Goal: Task Accomplishment & Management: Complete application form

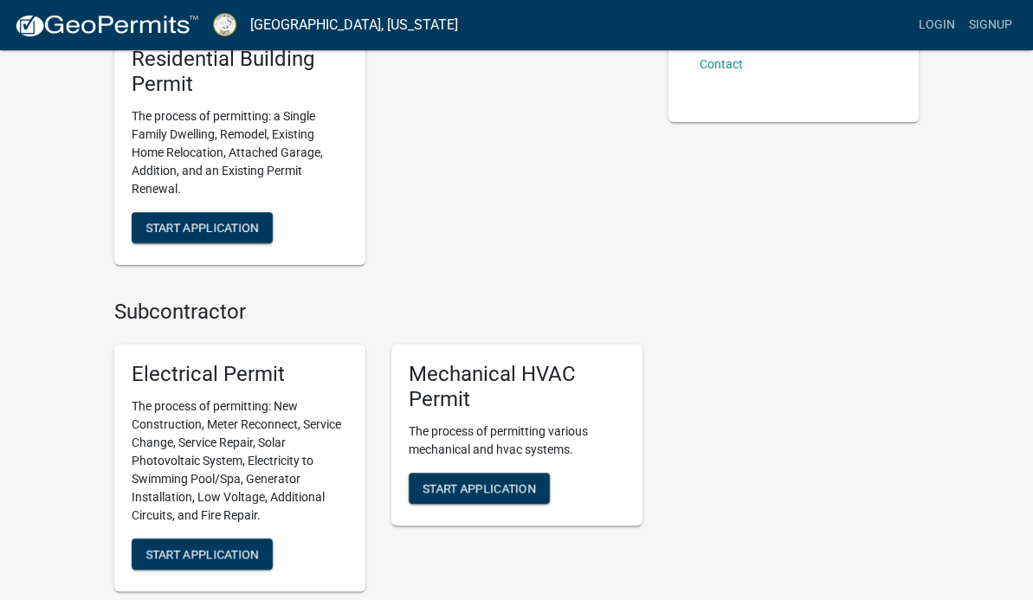
scroll to position [658, 0]
click at [437, 473] on button "Start Application" at bounding box center [479, 488] width 141 height 31
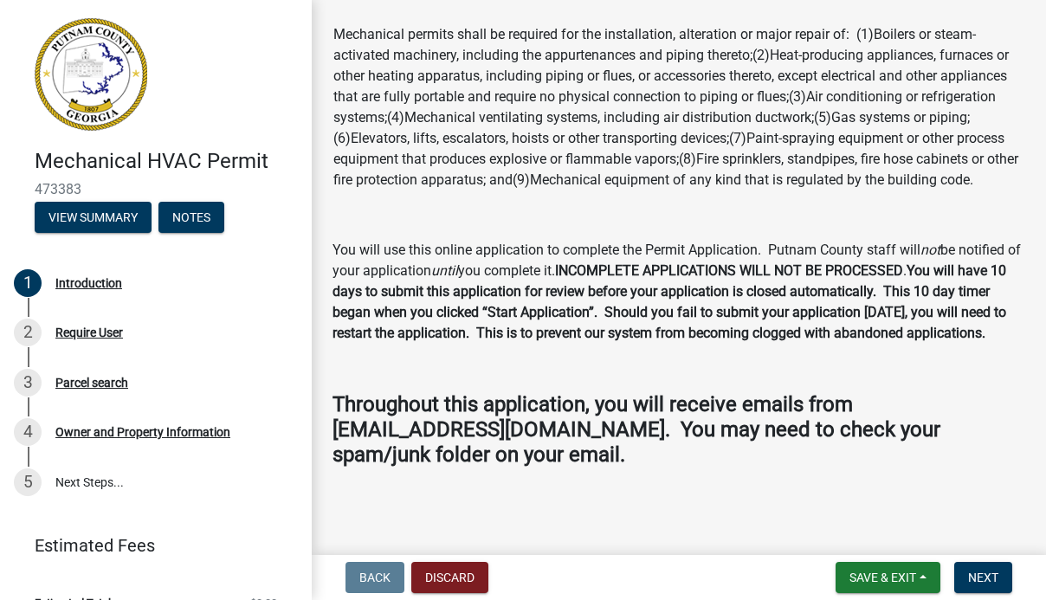
scroll to position [29, 0]
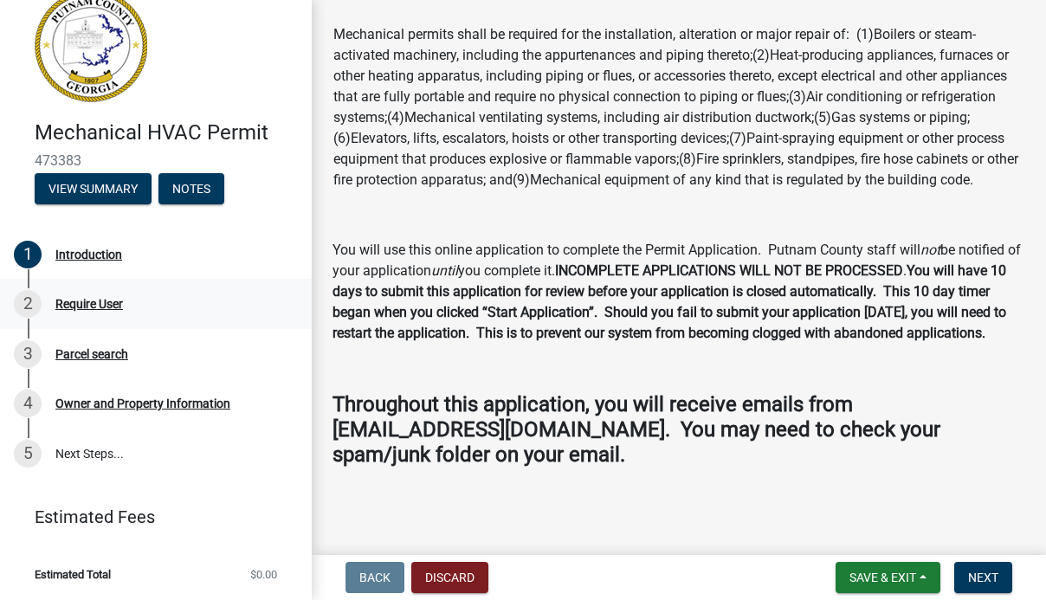
click at [102, 316] on div "2 Require User" at bounding box center [149, 304] width 270 height 28
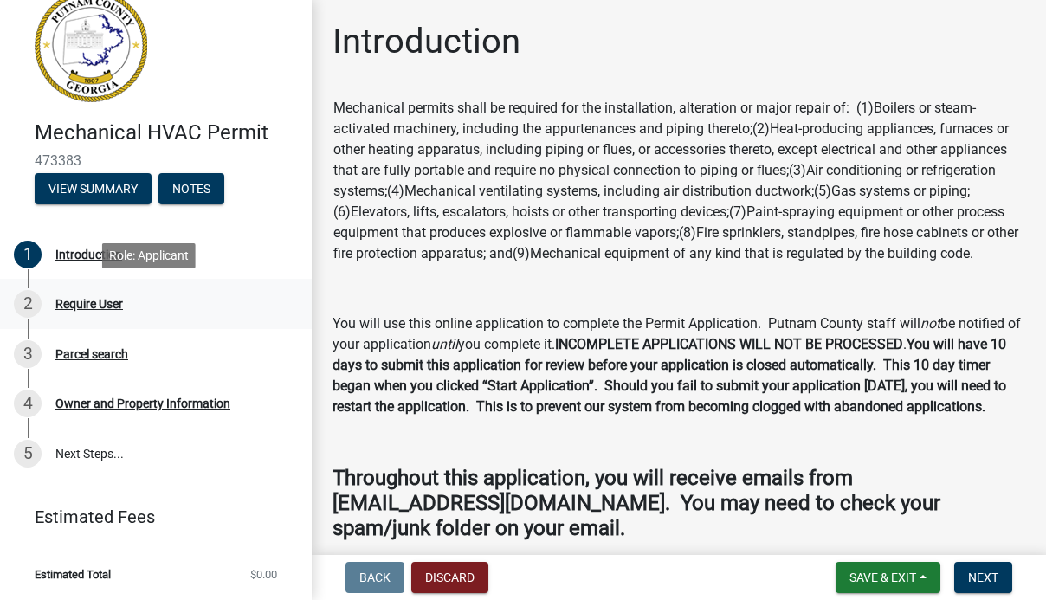
scroll to position [114, 0]
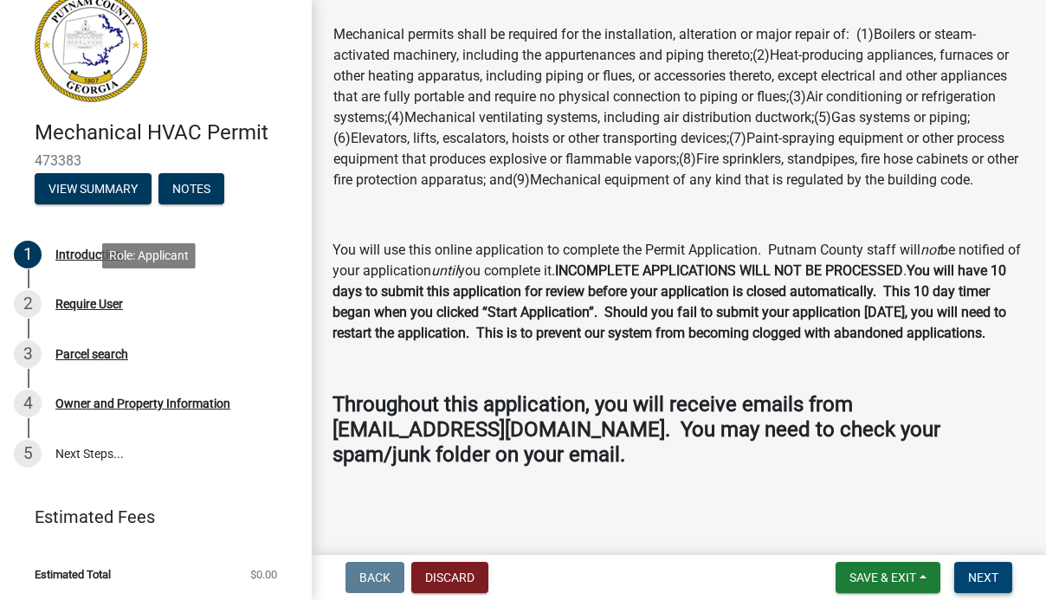
click at [991, 574] on span "Next" at bounding box center [983, 578] width 30 height 14
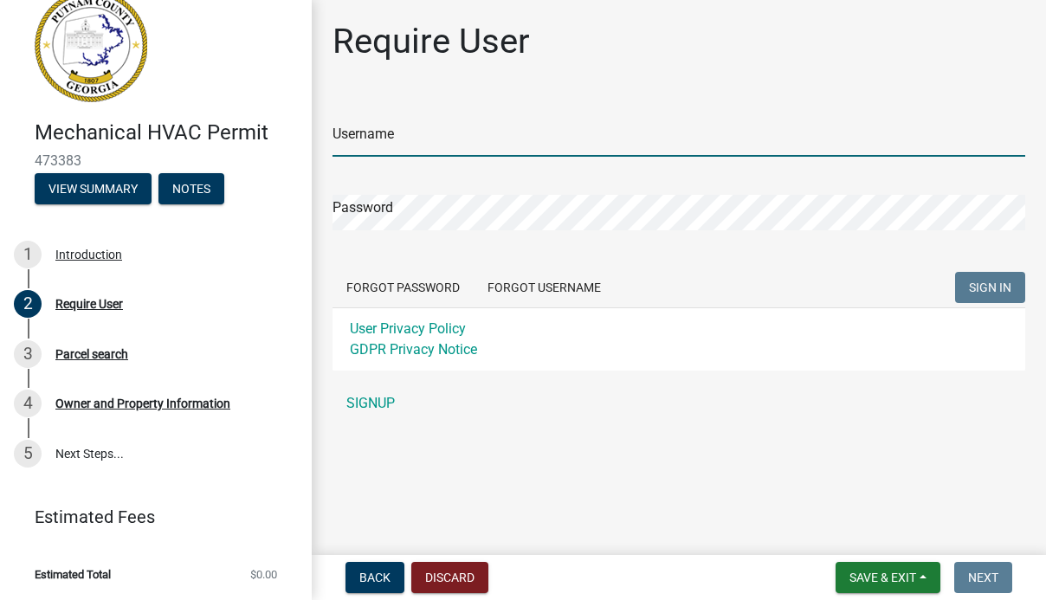
click at [822, 139] on input "Username" at bounding box center [679, 139] width 693 height 36
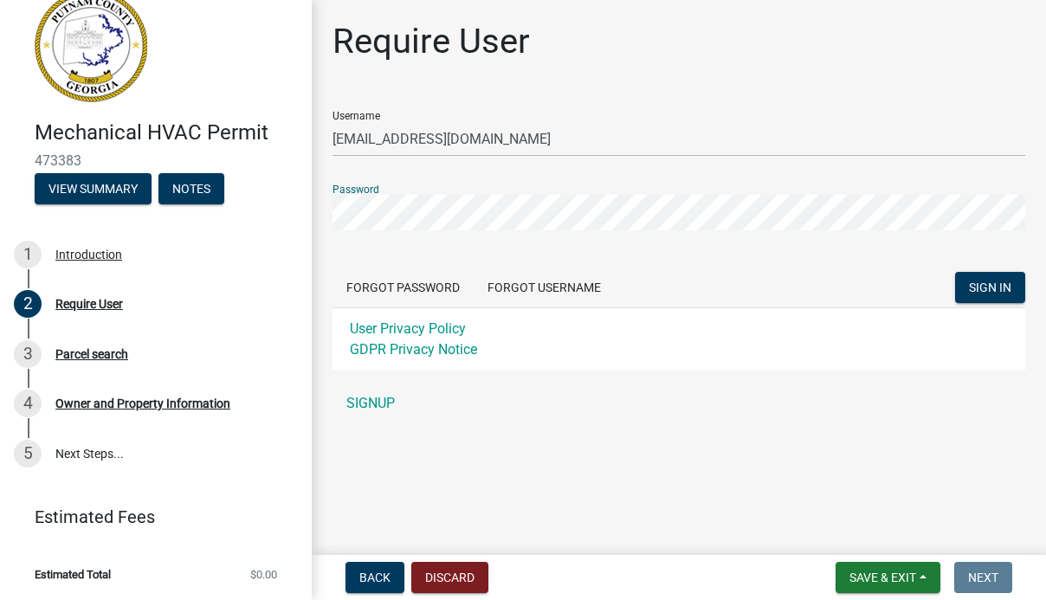
click at [955, 272] on button "SIGN IN" at bounding box center [990, 287] width 70 height 31
click at [981, 285] on span "SIGN IN" at bounding box center [990, 288] width 42 height 14
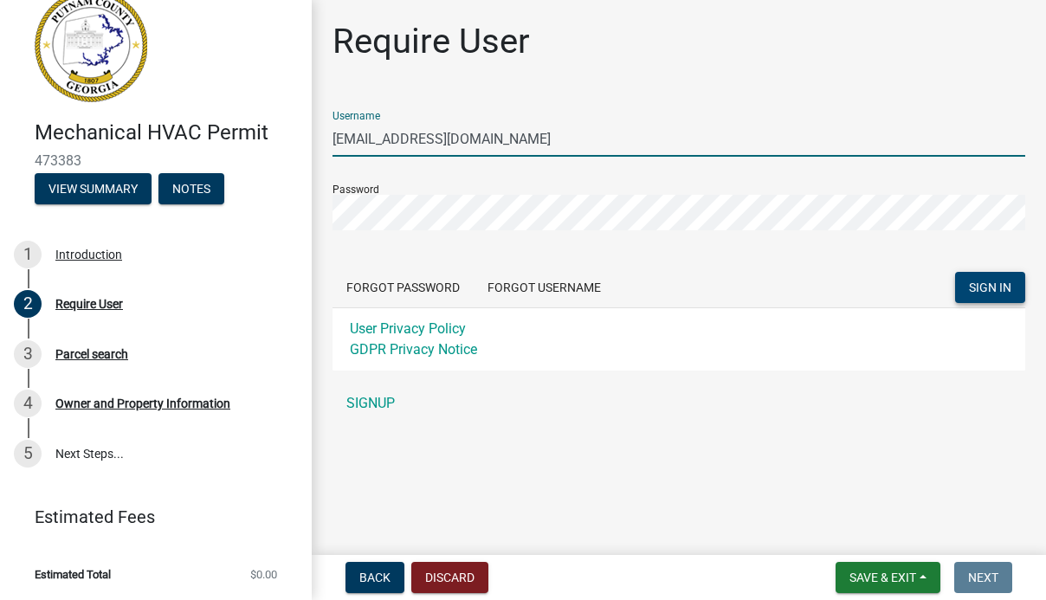
click at [466, 134] on input "[EMAIL_ADDRESS][DOMAIN_NAME]" at bounding box center [679, 139] width 693 height 36
type input "j"
type input "jokafor"
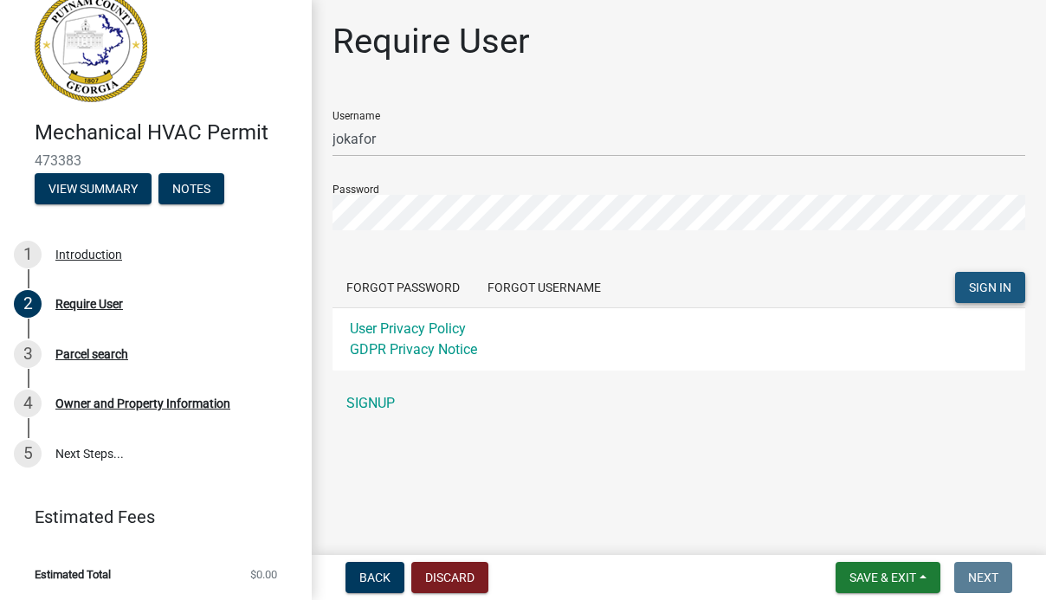
click at [978, 282] on span "SIGN IN" at bounding box center [990, 288] width 42 height 14
click at [986, 287] on span "SIGN IN" at bounding box center [990, 288] width 42 height 14
click at [520, 286] on button "Forgot Username" at bounding box center [544, 287] width 141 height 31
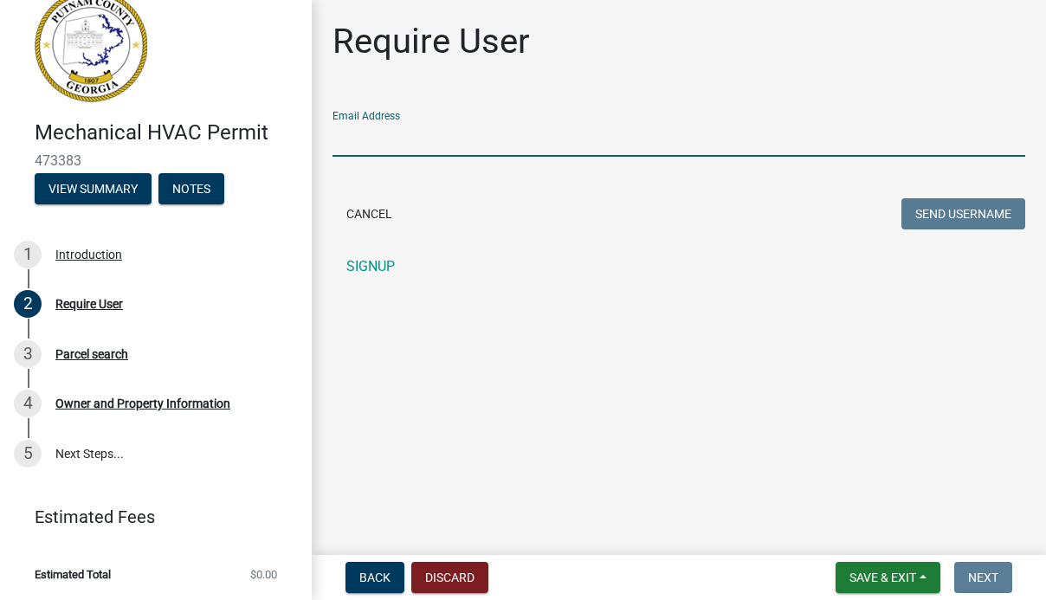
click at [413, 139] on input "Email Address" at bounding box center [679, 139] width 693 height 36
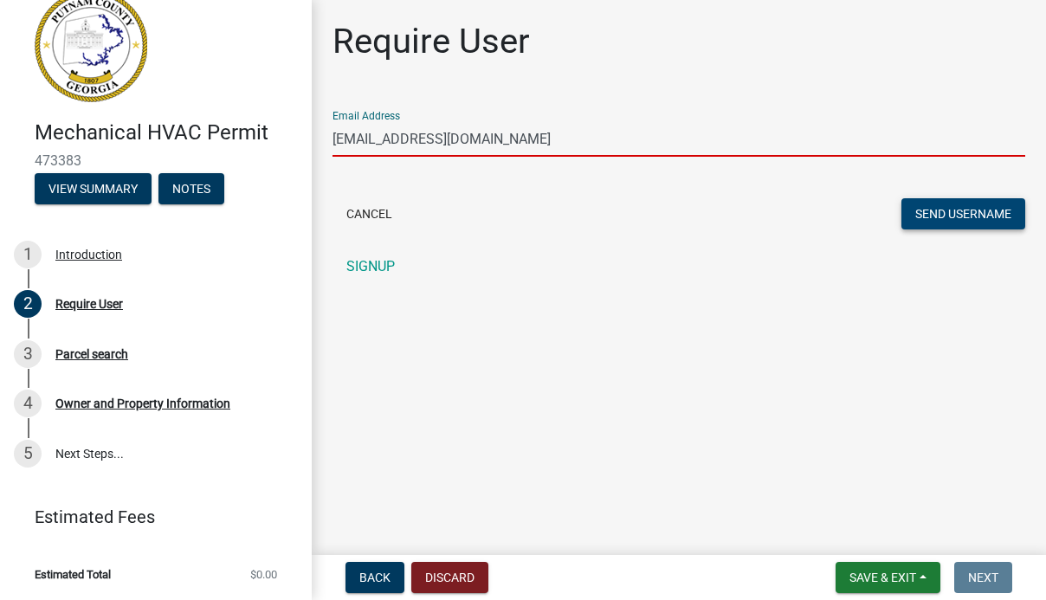
click at [948, 211] on button "Send Username" at bounding box center [963, 213] width 124 height 31
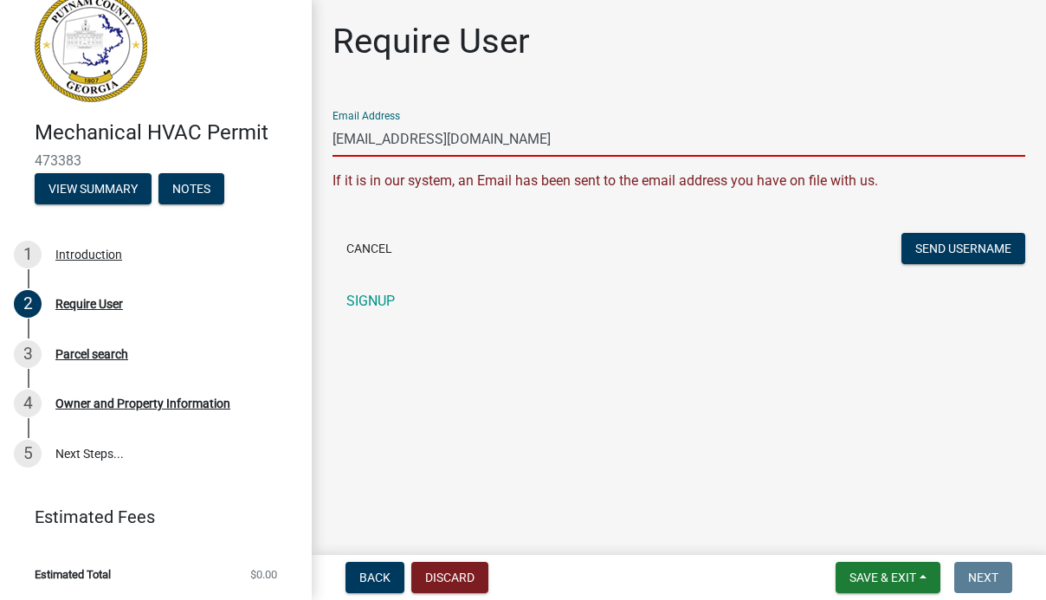
click at [447, 141] on input "[EMAIL_ADDRESS][DOMAIN_NAME]" at bounding box center [679, 139] width 693 height 36
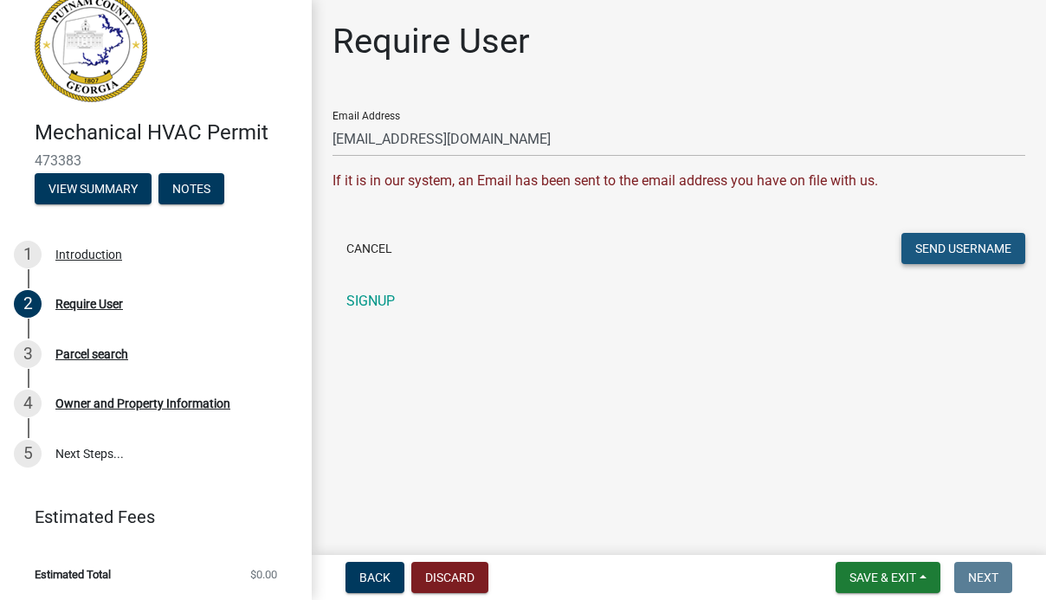
click at [950, 242] on button "Send Username" at bounding box center [963, 248] width 124 height 31
click at [940, 242] on button "Send Username" at bounding box center [963, 248] width 124 height 31
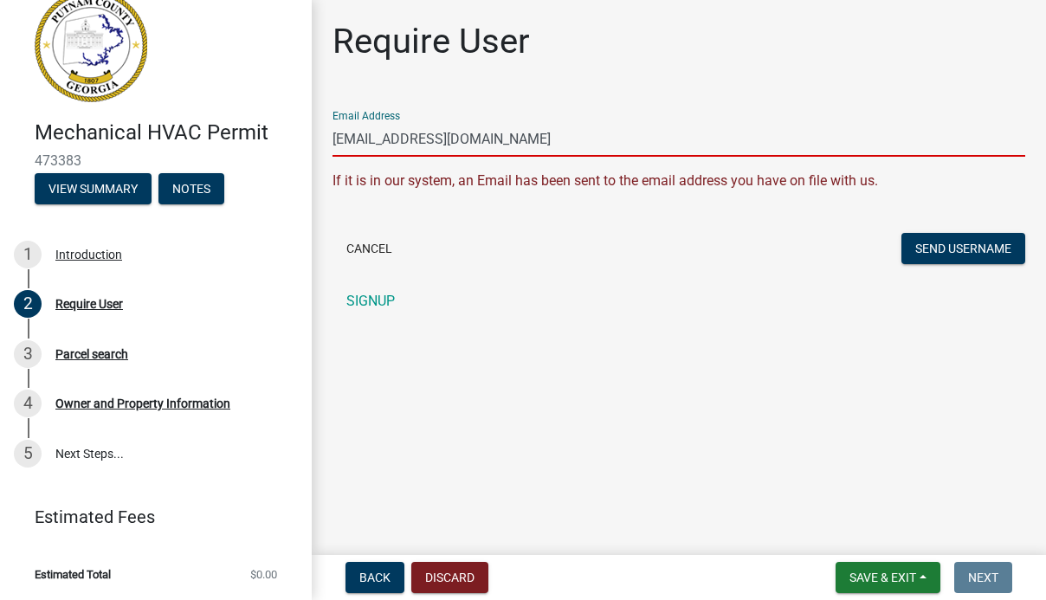
click at [468, 140] on input "[EMAIL_ADDRESS][DOMAIN_NAME]" at bounding box center [679, 139] width 693 height 36
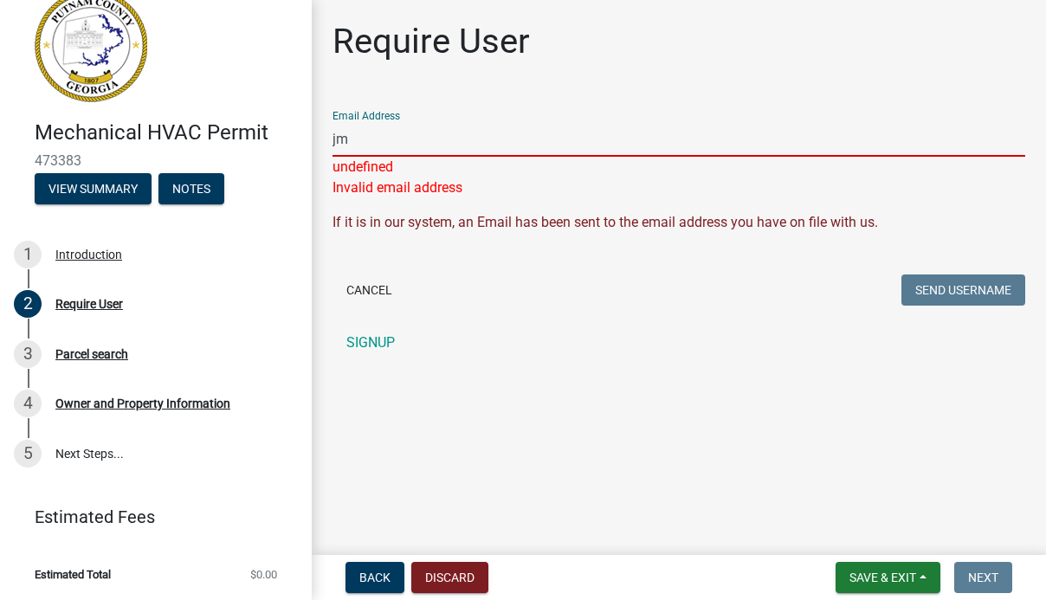
type input "j"
type input "[EMAIL_ADDRESS][DOMAIN_NAME]"
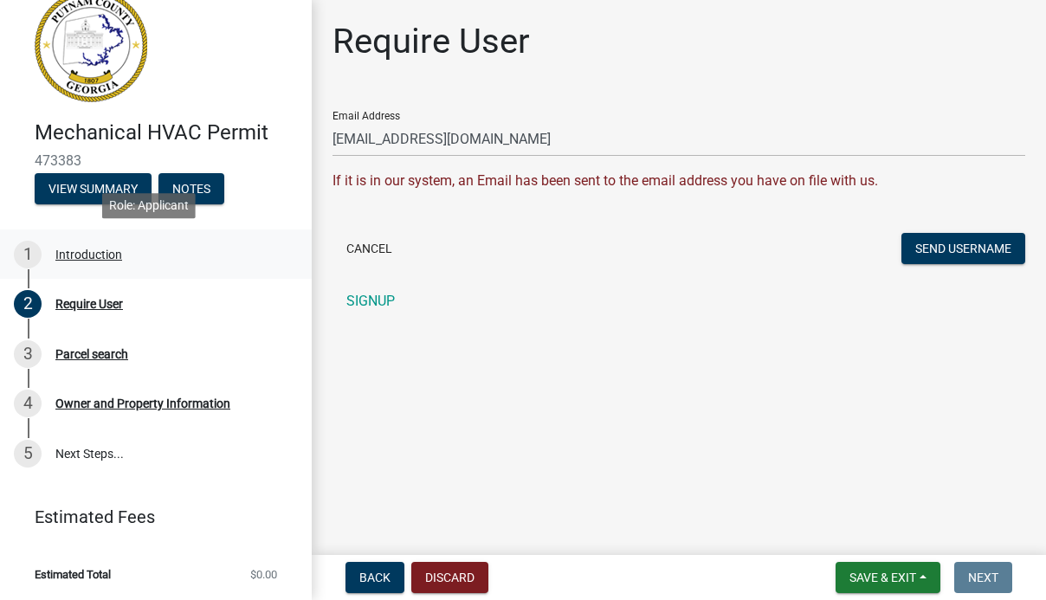
click at [92, 253] on div "Introduction" at bounding box center [88, 255] width 67 height 12
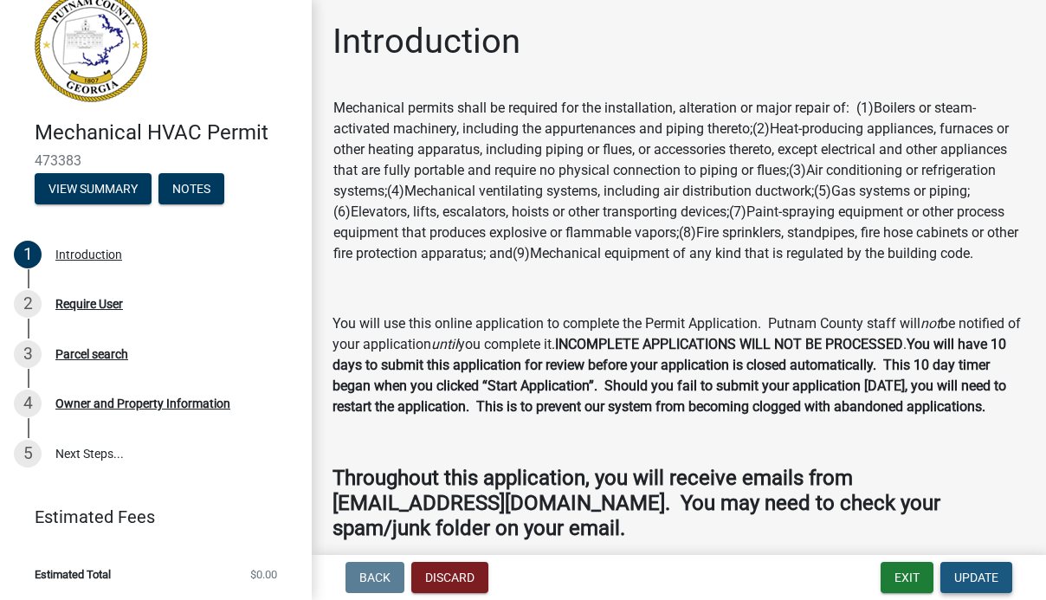
click at [964, 576] on span "Update" at bounding box center [976, 578] width 44 height 14
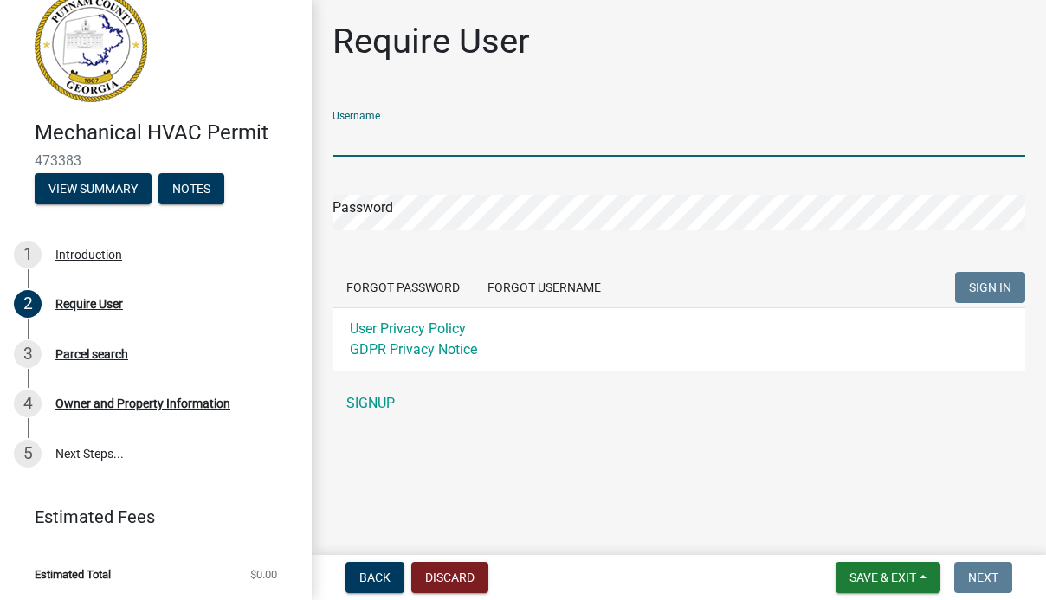
click at [366, 130] on input "Username" at bounding box center [679, 139] width 693 height 36
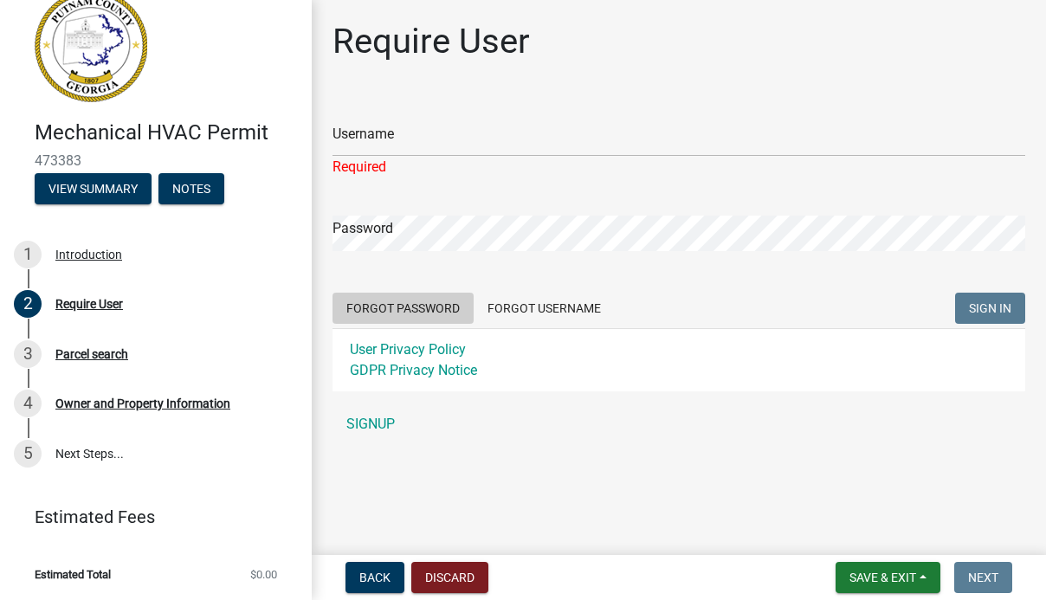
click at [410, 281] on form "Username Required Password Forgot Password Forgot Username SIGN IN User Privacy…" at bounding box center [679, 244] width 693 height 294
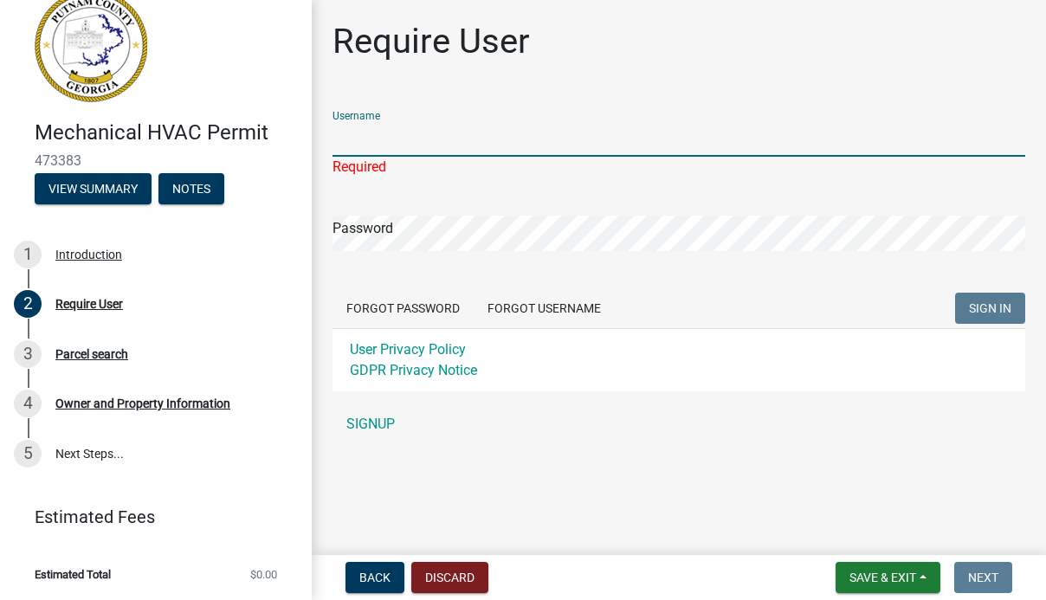
click at [370, 139] on input "Username" at bounding box center [679, 139] width 693 height 36
click at [384, 142] on input "Username" at bounding box center [679, 139] width 693 height 36
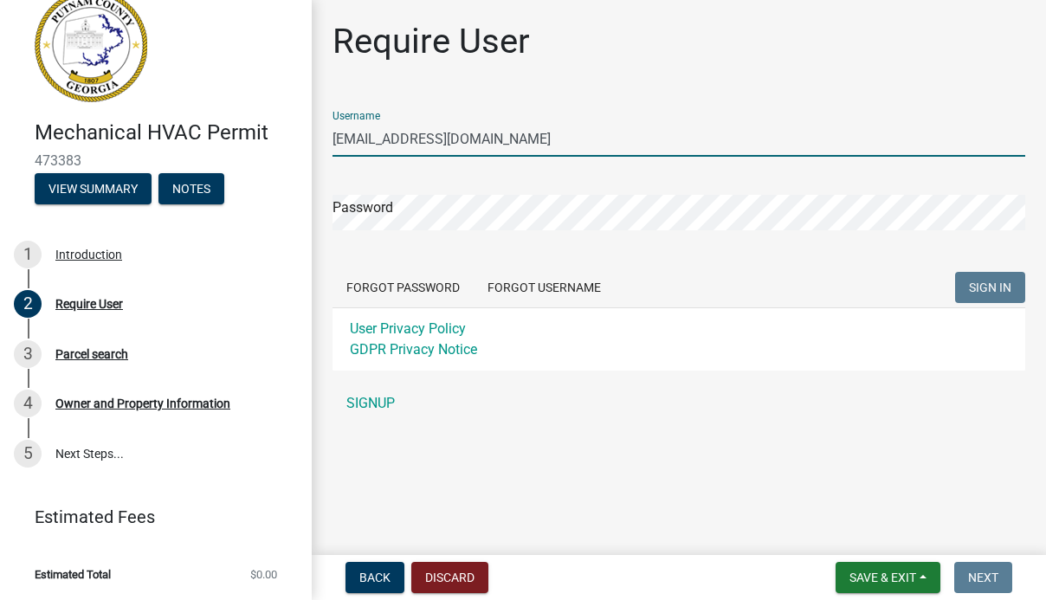
type input "[EMAIL_ADDRESS][DOMAIN_NAME]"
click at [410, 270] on form "Username [EMAIL_ADDRESS][DOMAIN_NAME] Password Forgot Password Forgot Username …" at bounding box center [679, 234] width 693 height 274
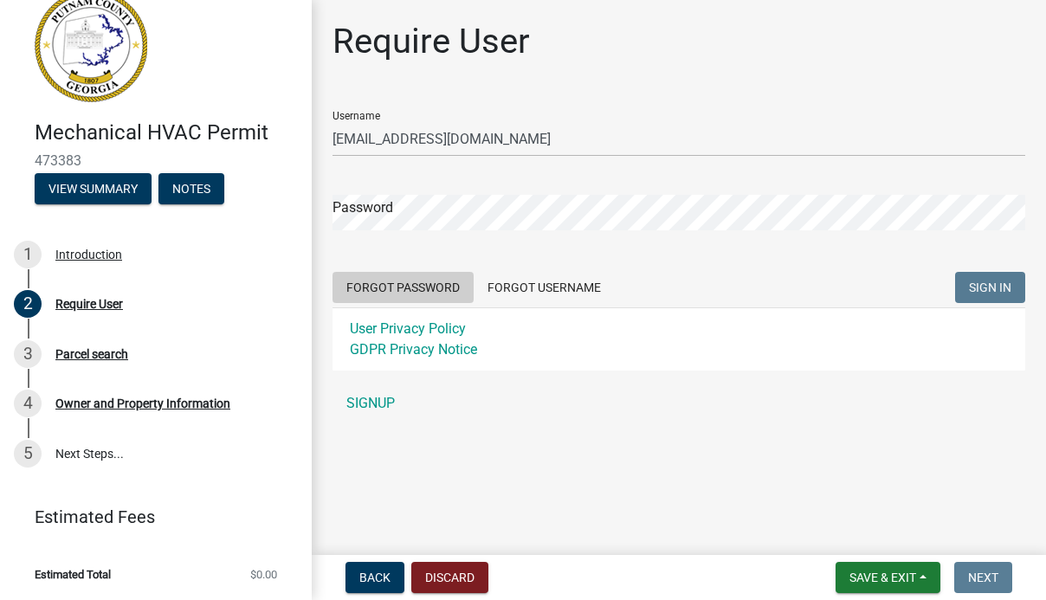
click at [376, 281] on button "Forgot Password" at bounding box center [403, 287] width 141 height 31
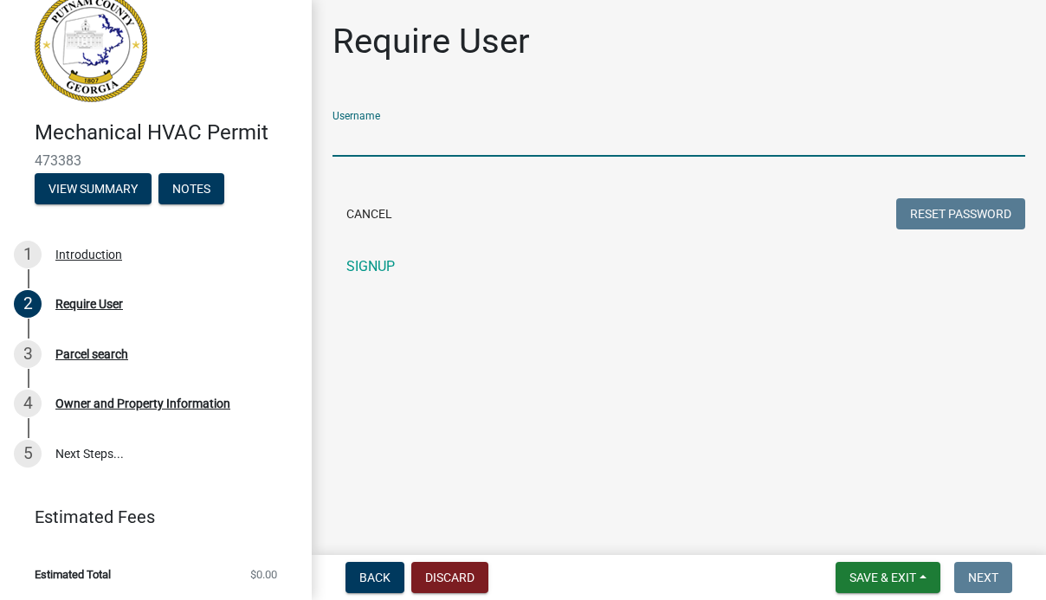
click at [350, 137] on input "Username" at bounding box center [679, 139] width 693 height 36
type input "[EMAIL_ADDRESS][DOMAIN_NAME]"
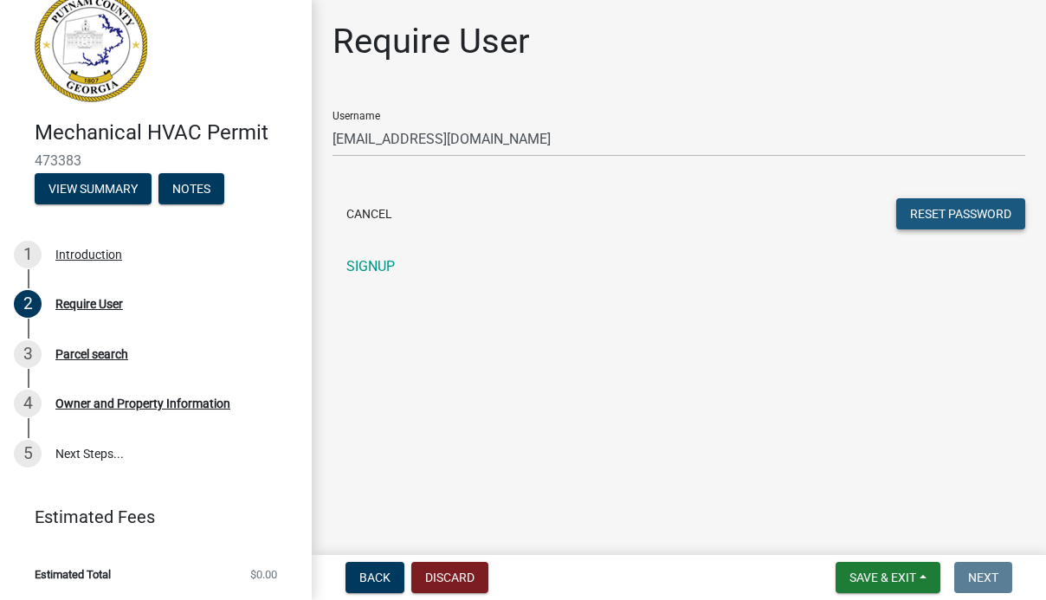
click at [933, 210] on button "Reset Password" at bounding box center [960, 213] width 129 height 31
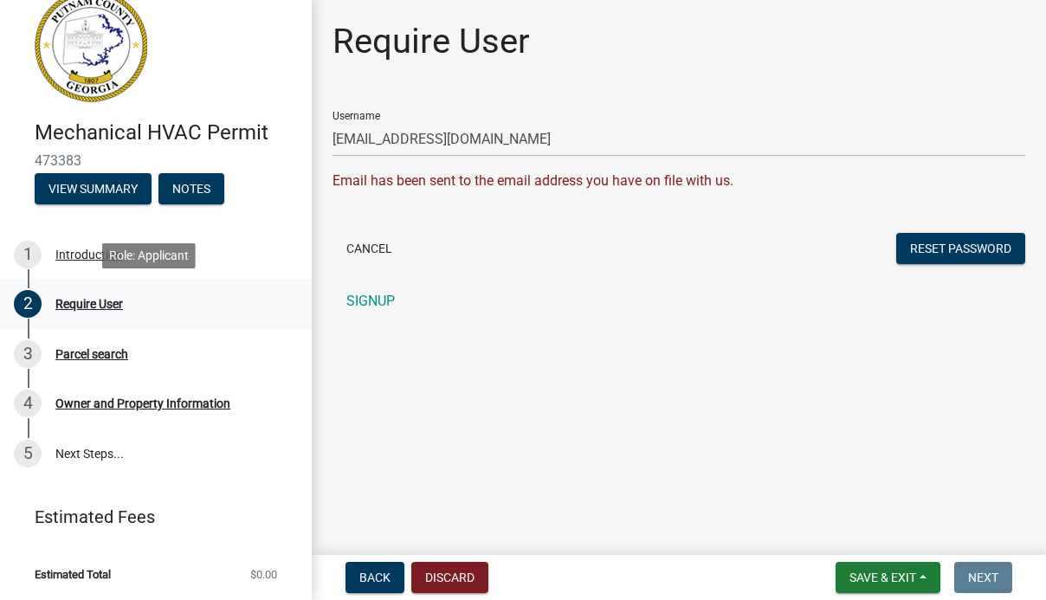
click at [75, 301] on div "Require User" at bounding box center [89, 304] width 68 height 12
click at [103, 270] on link "1 Introduction" at bounding box center [156, 254] width 312 height 50
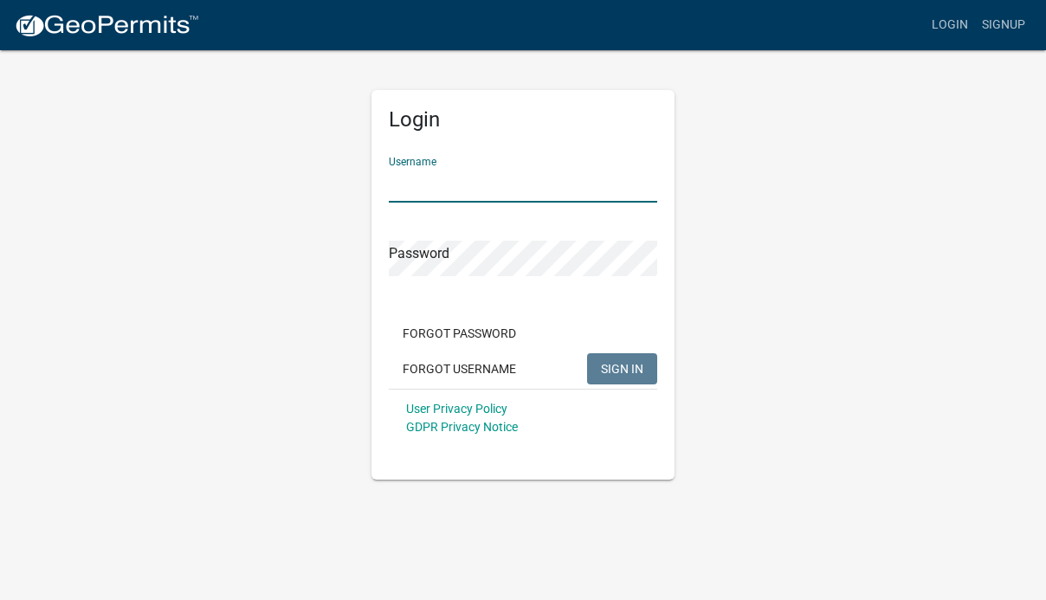
click at [458, 175] on input "Username" at bounding box center [523, 185] width 268 height 36
type input "[EMAIL_ADDRESS][DOMAIN_NAME]"
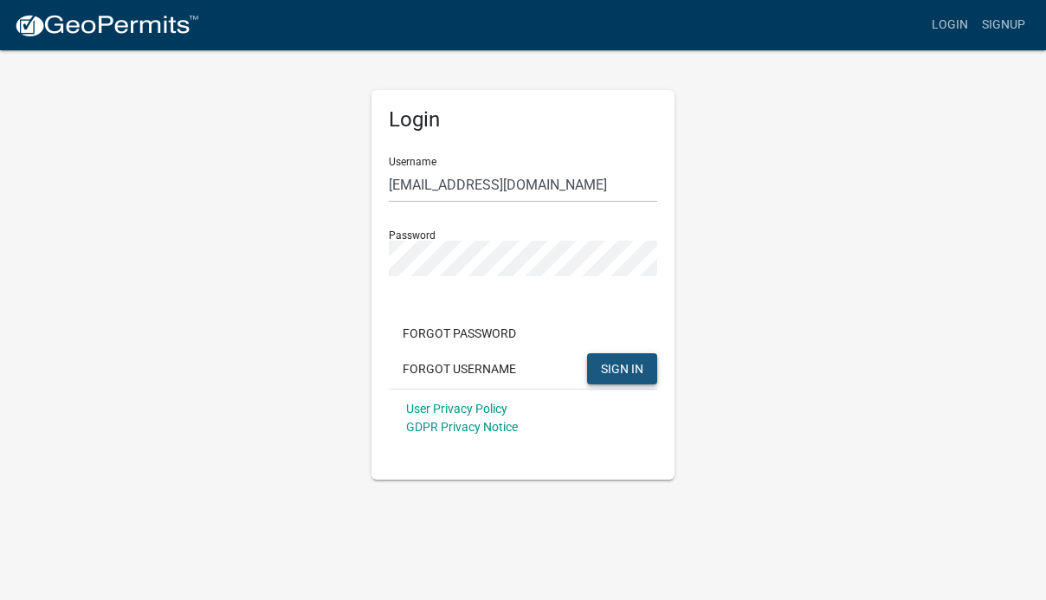
click at [622, 368] on span "SIGN IN" at bounding box center [622, 368] width 42 height 14
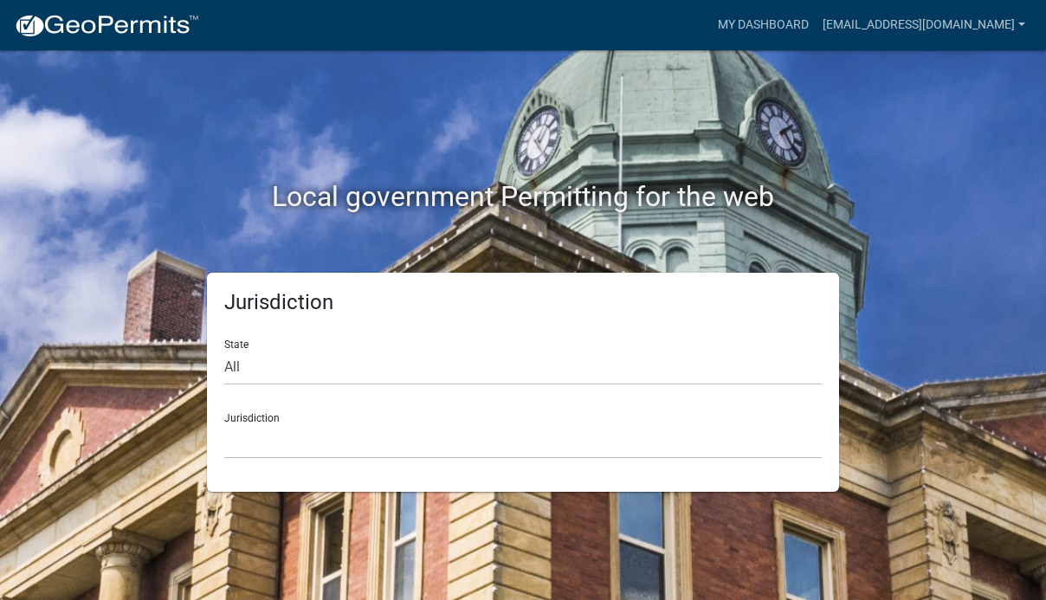
click at [426, 500] on div "Local government Permitting for the web Jurisdiction State All [US_STATE] [US_S…" at bounding box center [523, 300] width 1046 height 600
click at [294, 382] on select "All [US_STATE] [US_STATE] [US_STATE] [US_STATE] [US_STATE] [US_STATE] [US_STATE…" at bounding box center [522, 368] width 597 height 36
select select "[US_STATE]"
click at [224, 350] on select "All [US_STATE] [US_STATE] [US_STATE] [US_STATE] [US_STATE] [US_STATE] [US_STATE…" at bounding box center [522, 368] width 597 height 36
click at [297, 419] on div "Jurisdiction [GEOGRAPHIC_DATA], [US_STATE][PERSON_NAME][GEOGRAPHIC_DATA], [US_S…" at bounding box center [522, 429] width 597 height 60
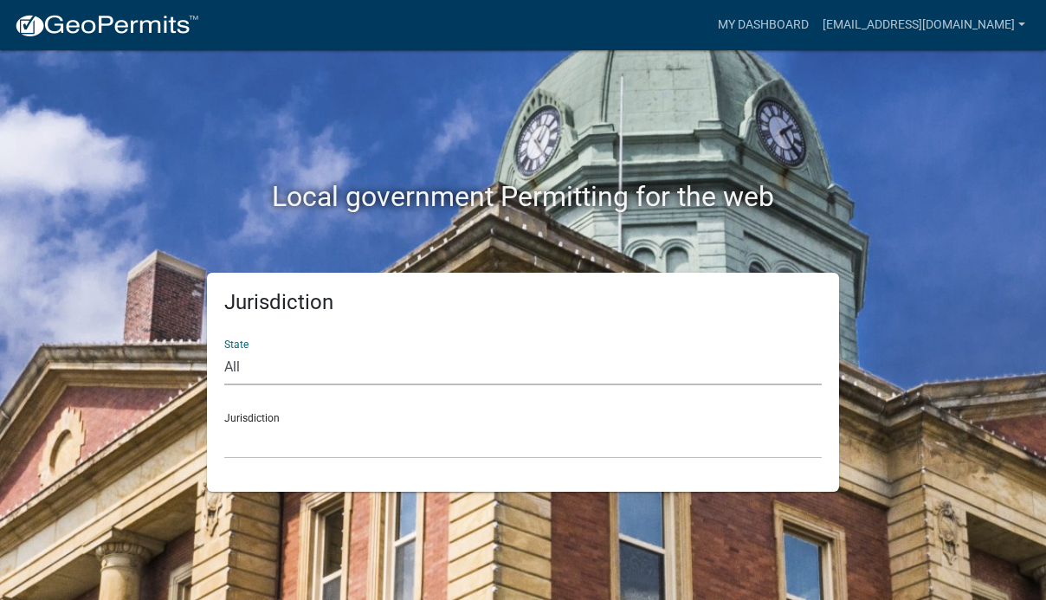
click at [337, 357] on select "All [US_STATE] [US_STATE] [US_STATE] [US_STATE] [US_STATE] [US_STATE] [US_STATE…" at bounding box center [522, 368] width 597 height 36
click at [125, 407] on div "Jurisdiction State All [US_STATE] [US_STATE] [US_STATE] [US_STATE] [US_STATE] […" at bounding box center [522, 382] width 987 height 219
click at [427, 358] on select "All [US_STATE] [US_STATE] [US_STATE] [US_STATE] [US_STATE] [US_STATE] [US_STATE…" at bounding box center [522, 368] width 597 height 36
click at [294, 435] on select "[GEOGRAPHIC_DATA], [US_STATE][PERSON_NAME][GEOGRAPHIC_DATA], [US_STATE][PERSON_…" at bounding box center [522, 441] width 597 height 36
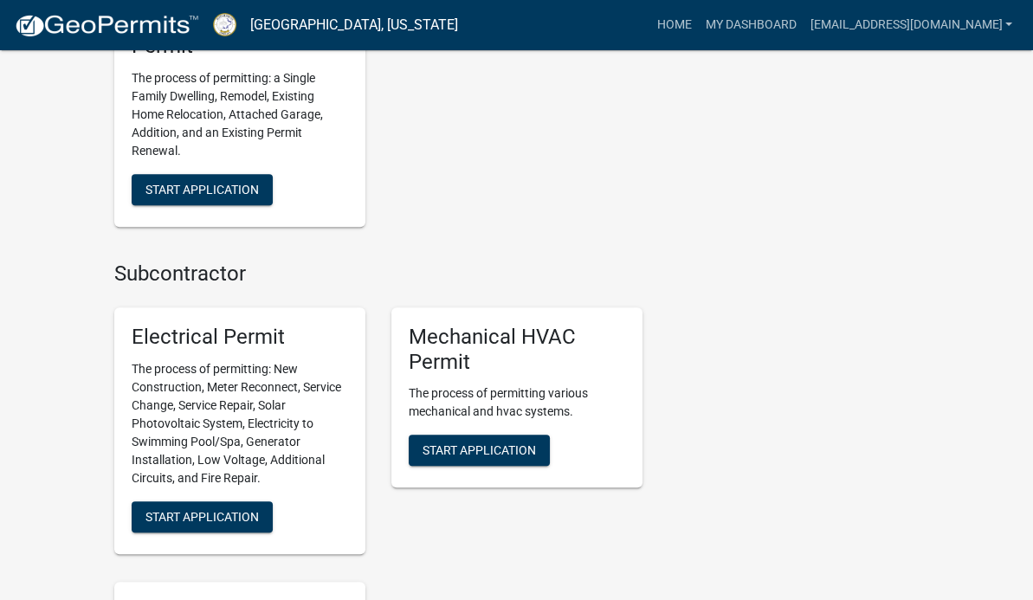
scroll to position [1081, 0]
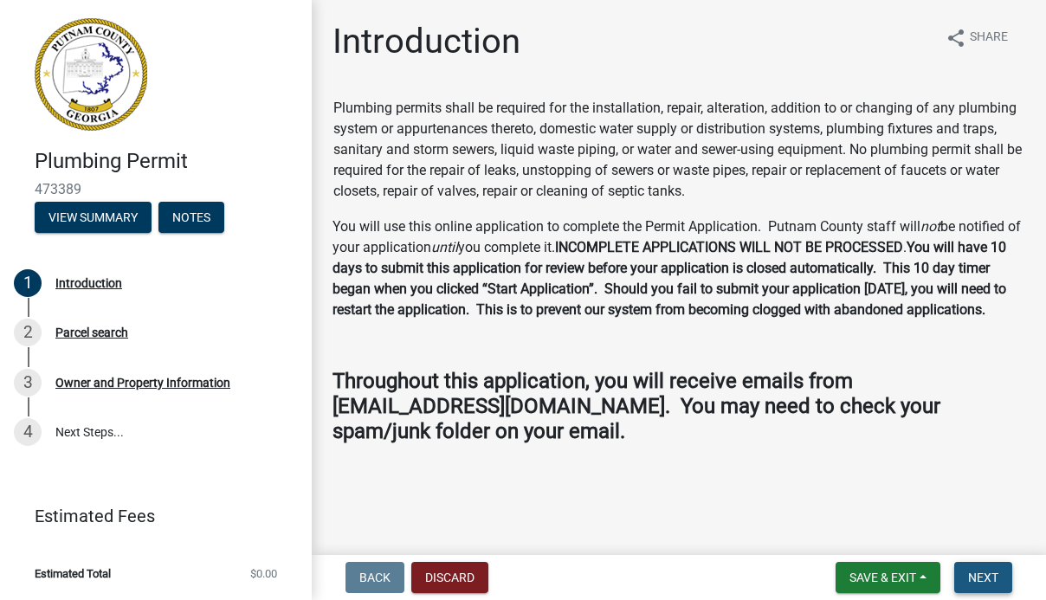
click at [976, 571] on span "Next" at bounding box center [983, 578] width 30 height 14
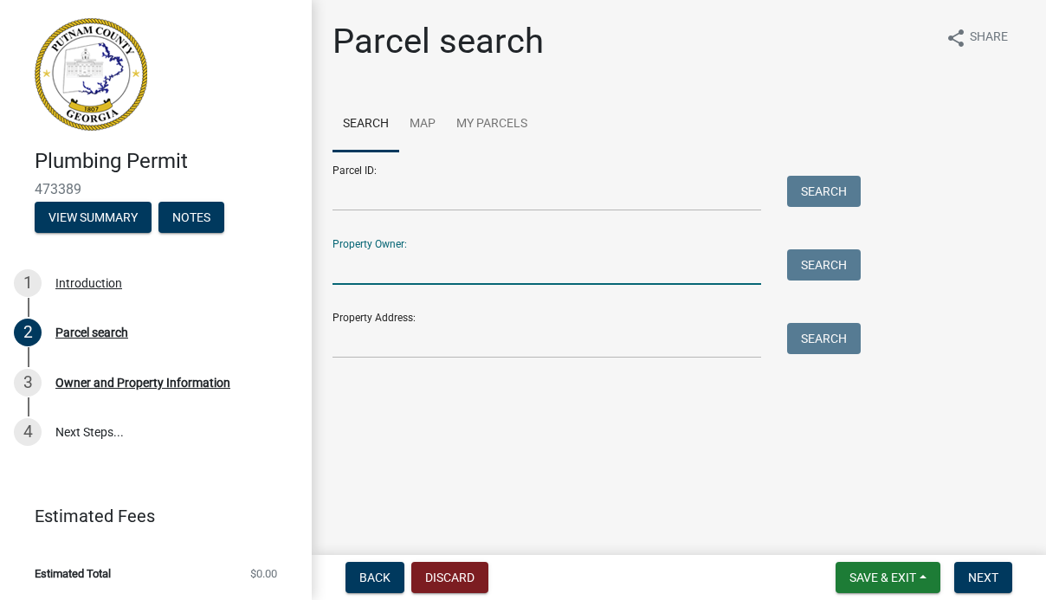
click at [367, 268] on input "Property Owner:" at bounding box center [547, 267] width 429 height 36
click at [362, 345] on input "Property Address:" at bounding box center [547, 341] width 429 height 36
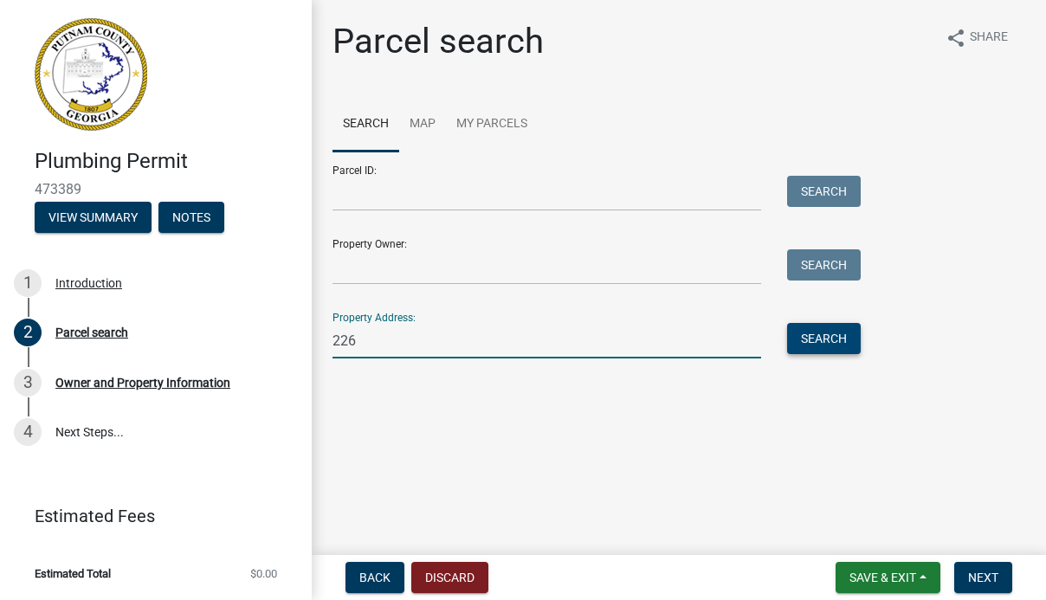
type input "226"
click at [832, 332] on button "Search" at bounding box center [824, 338] width 74 height 31
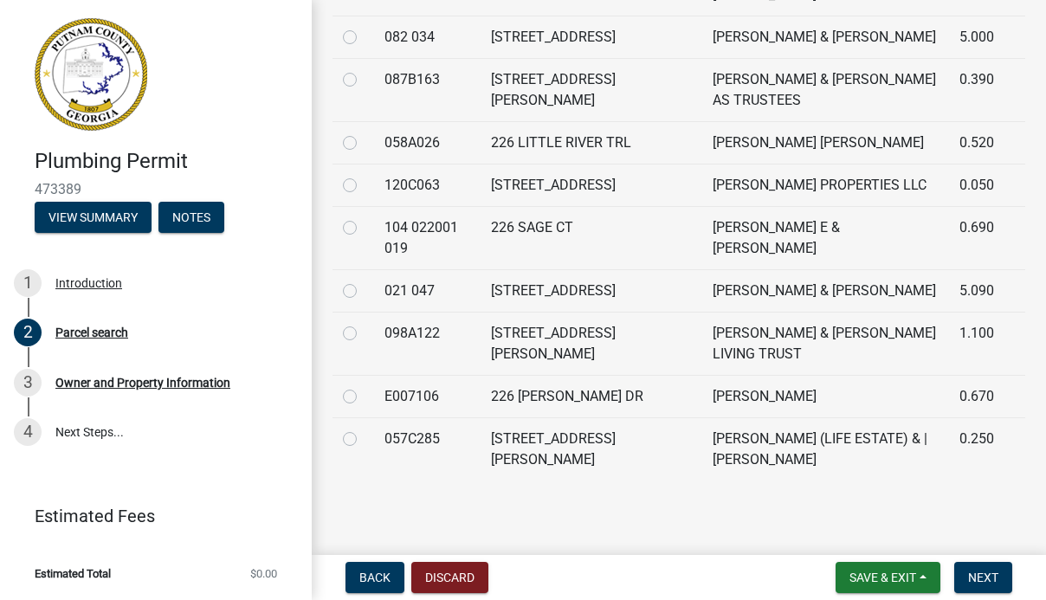
scroll to position [1259, 0]
click at [352, 386] on div at bounding box center [353, 396] width 21 height 21
click at [364, 386] on label at bounding box center [364, 386] width 0 height 0
click at [364, 386] on input "radio" at bounding box center [369, 391] width 11 height 11
radio input "true"
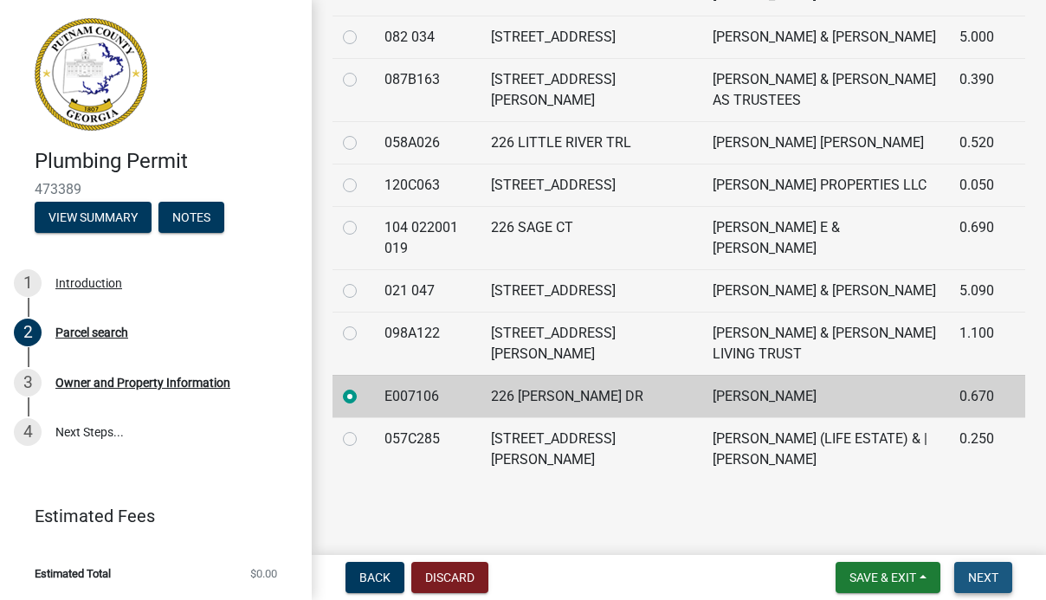
click at [975, 578] on span "Next" at bounding box center [983, 578] width 30 height 14
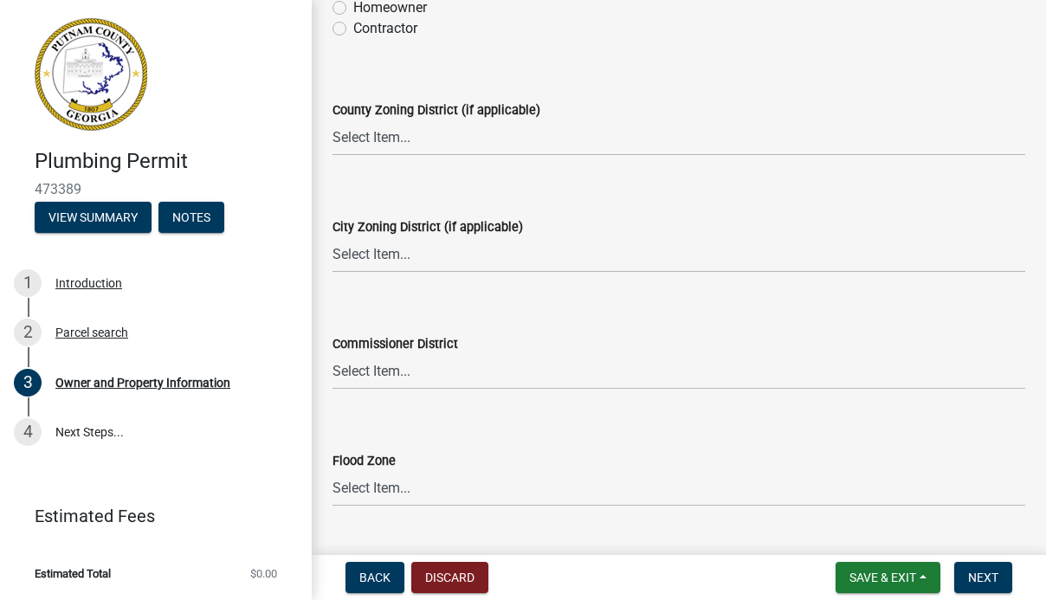
scroll to position [3121, 0]
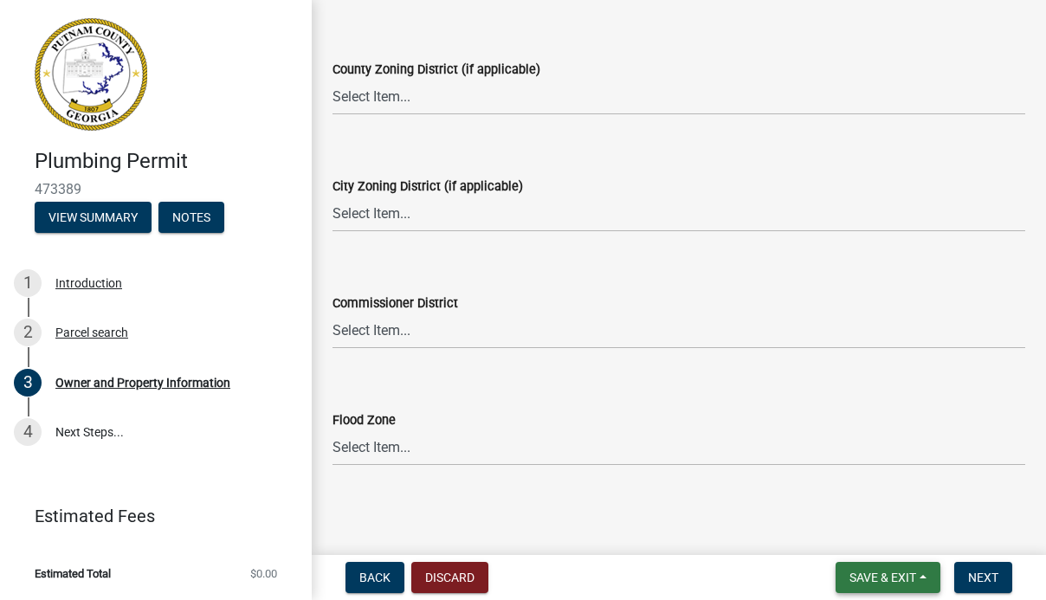
click at [870, 578] on span "Save & Exit" at bounding box center [882, 578] width 67 height 14
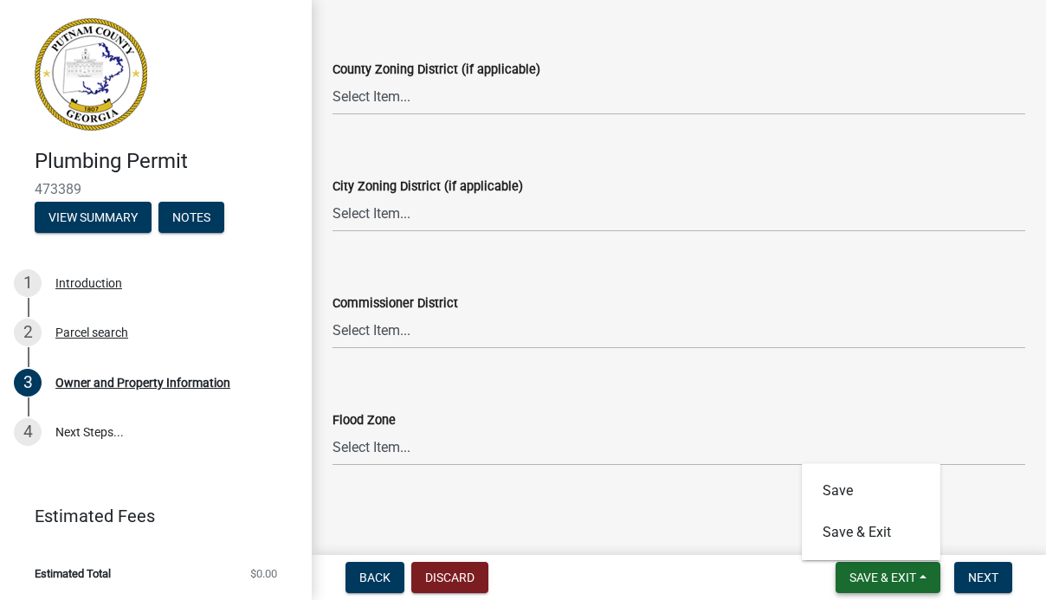
click at [870, 578] on span "Save & Exit" at bounding box center [882, 578] width 67 height 14
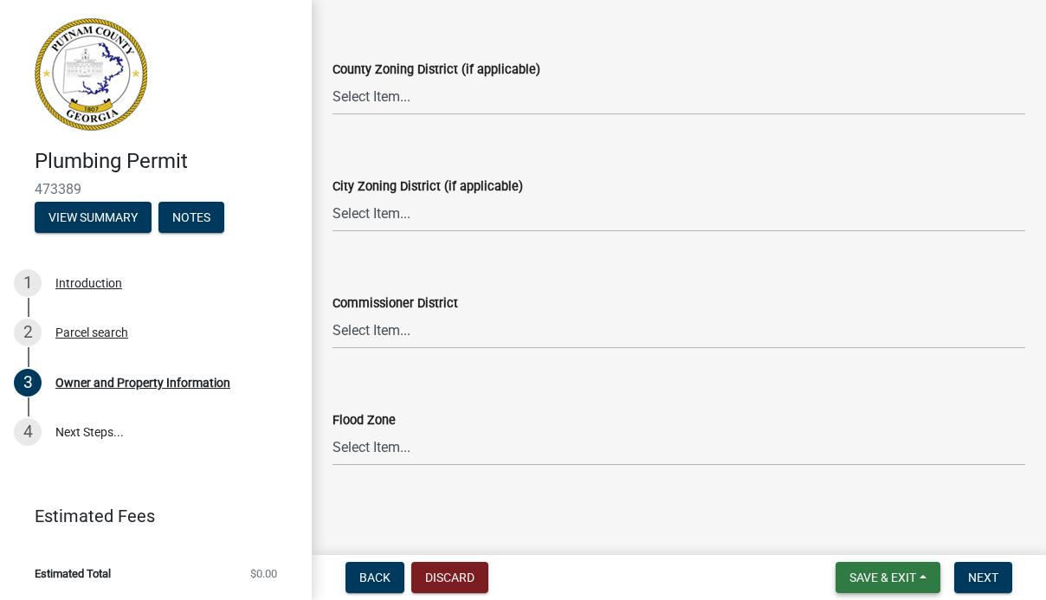
click at [870, 578] on span "Save & Exit" at bounding box center [882, 578] width 67 height 14
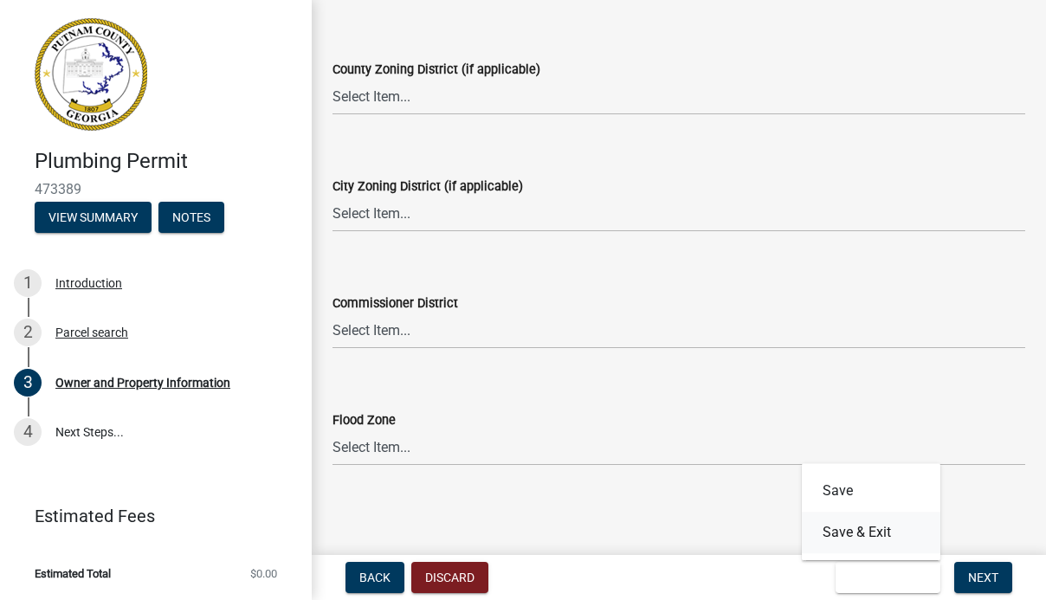
click at [850, 533] on button "Save & Exit" at bounding box center [871, 533] width 139 height 42
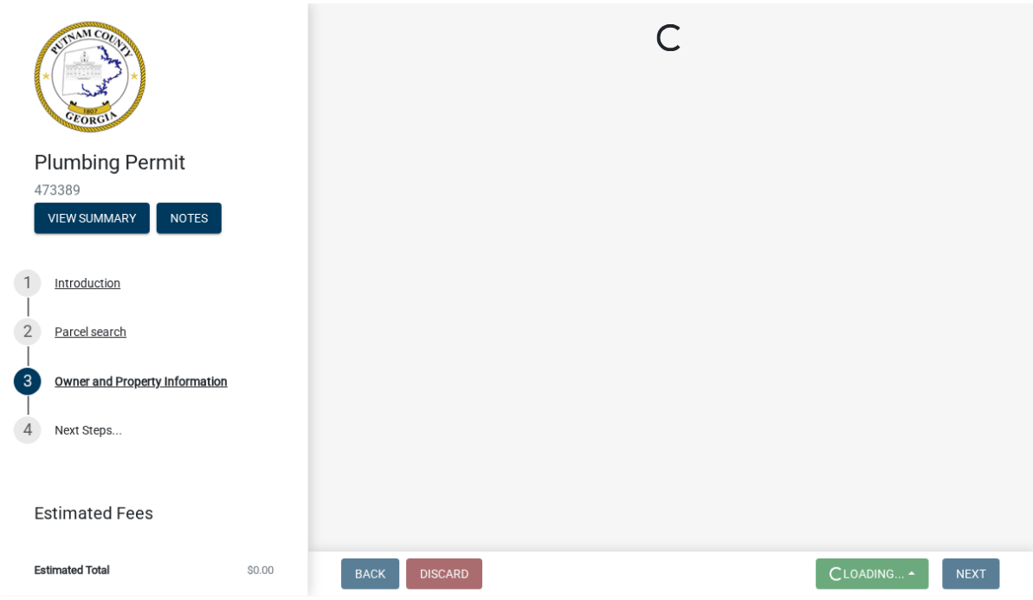
scroll to position [0, 0]
